Goal: Check status

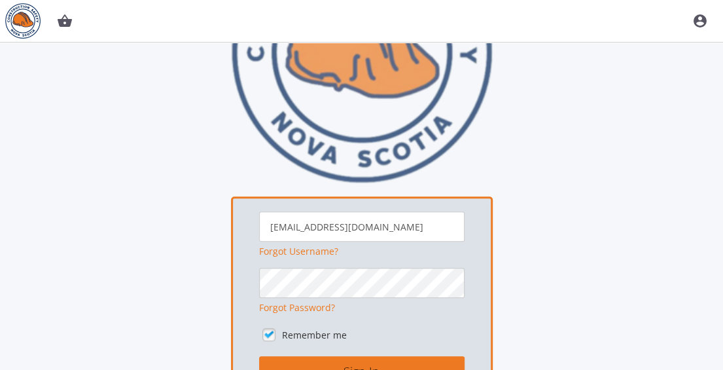
scroll to position [262, 0]
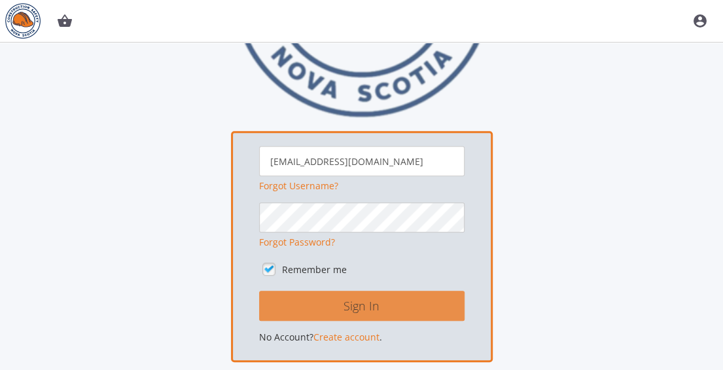
click at [354, 311] on button "Sign In" at bounding box center [361, 305] width 205 height 30
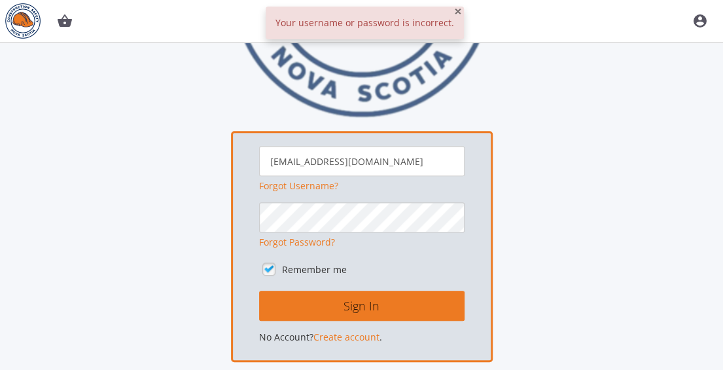
click at [454, 9] on span "×" at bounding box center [458, 11] width 8 height 18
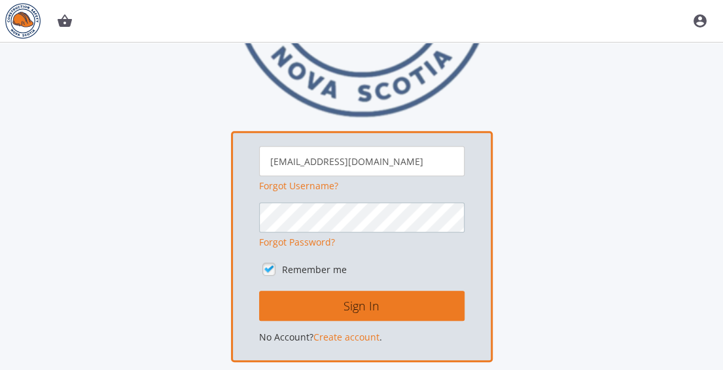
click at [196, 220] on div "[EMAIL_ADDRESS][DOMAIN_NAME] Forgot Username? Forgot Password? Remember me Sign…" at bounding box center [362, 118] width 628 height 525
click at [259, 290] on button "Sign In" at bounding box center [361, 305] width 205 height 30
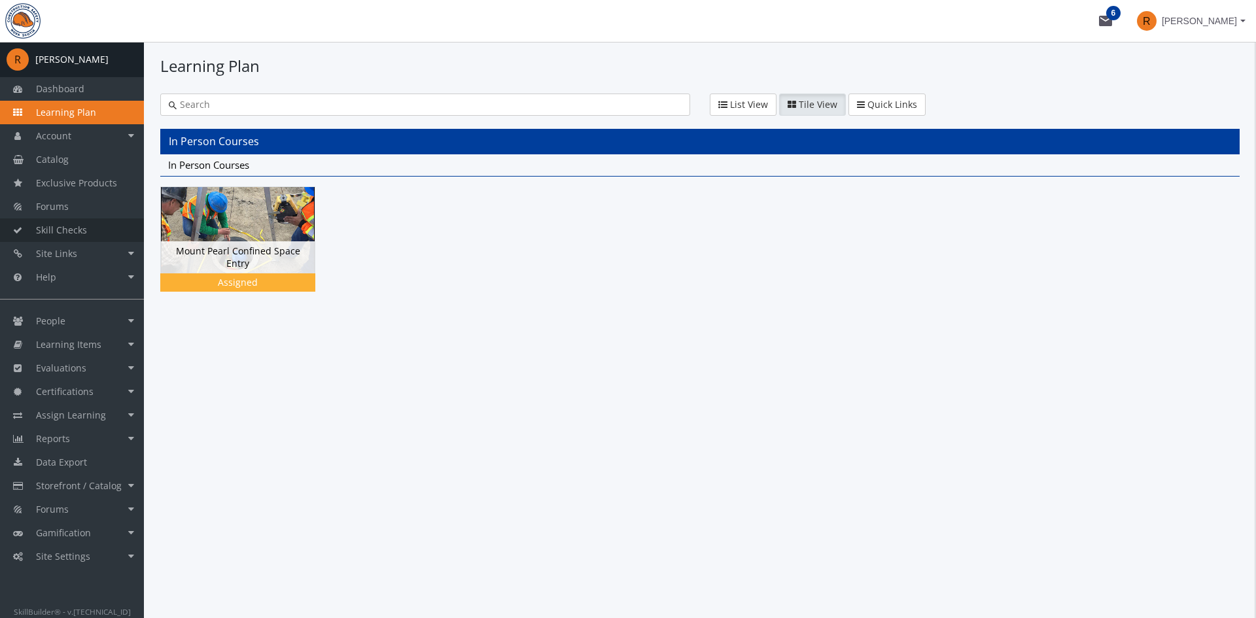
click at [70, 229] on span "Skill Checks" at bounding box center [61, 230] width 51 height 12
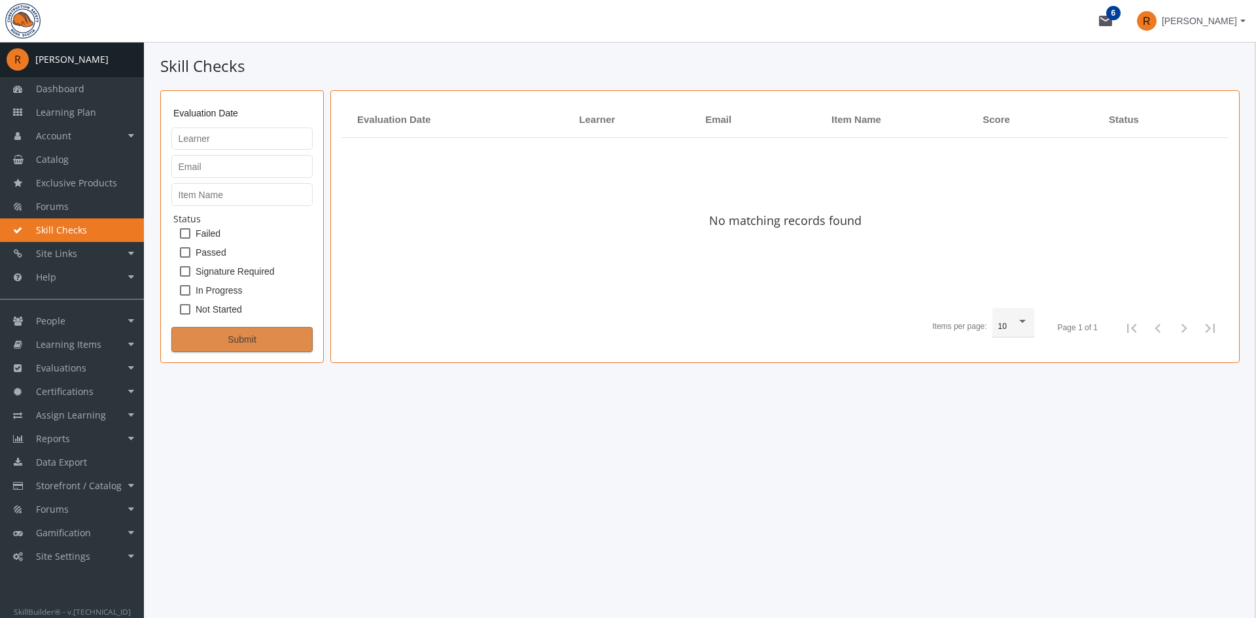
click at [243, 332] on span "Submit" at bounding box center [241, 340] width 119 height 24
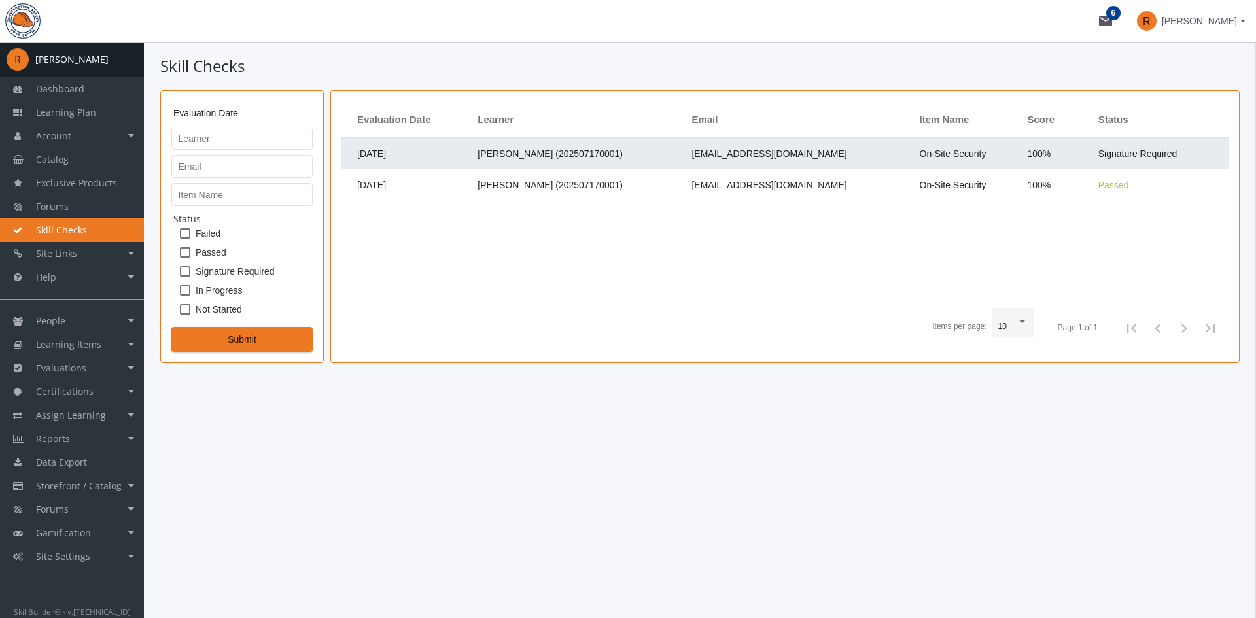
click at [722, 161] on td "[EMAIL_ADDRESS][DOMAIN_NAME]" at bounding box center [799, 153] width 228 height 31
